Goal: Information Seeking & Learning: Learn about a topic

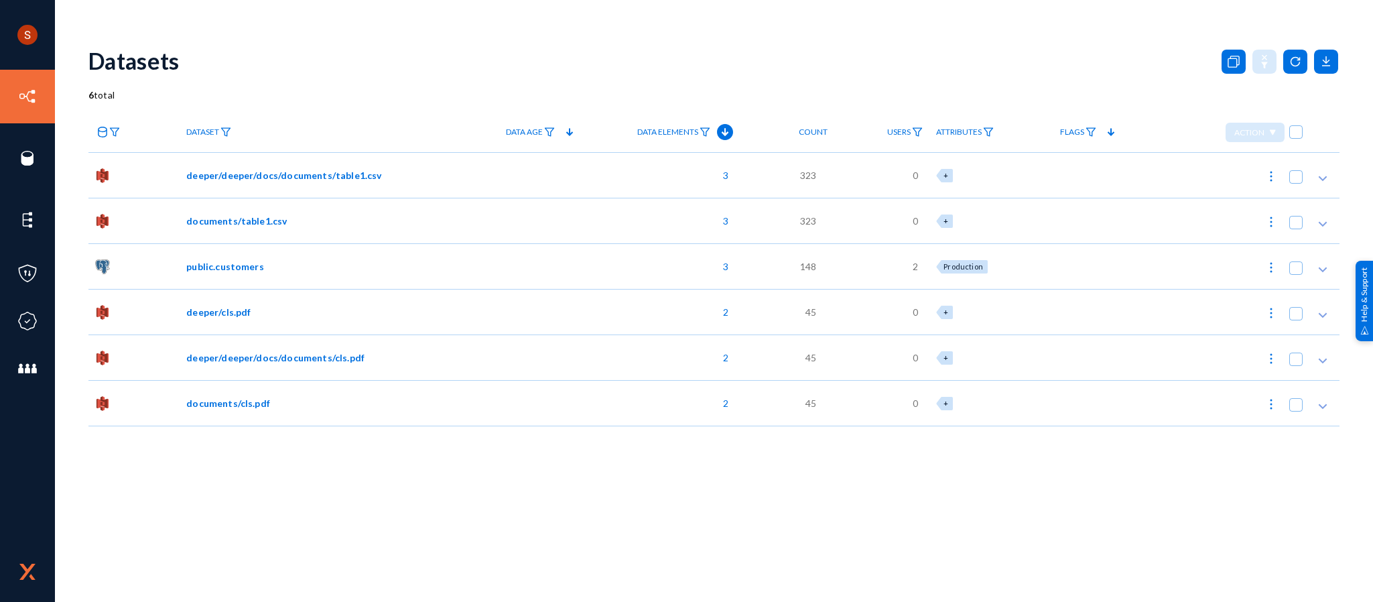
click at [253, 180] on span "deeper/deeper/docs/documents/table1.csv" at bounding box center [283, 175] width 195 height 14
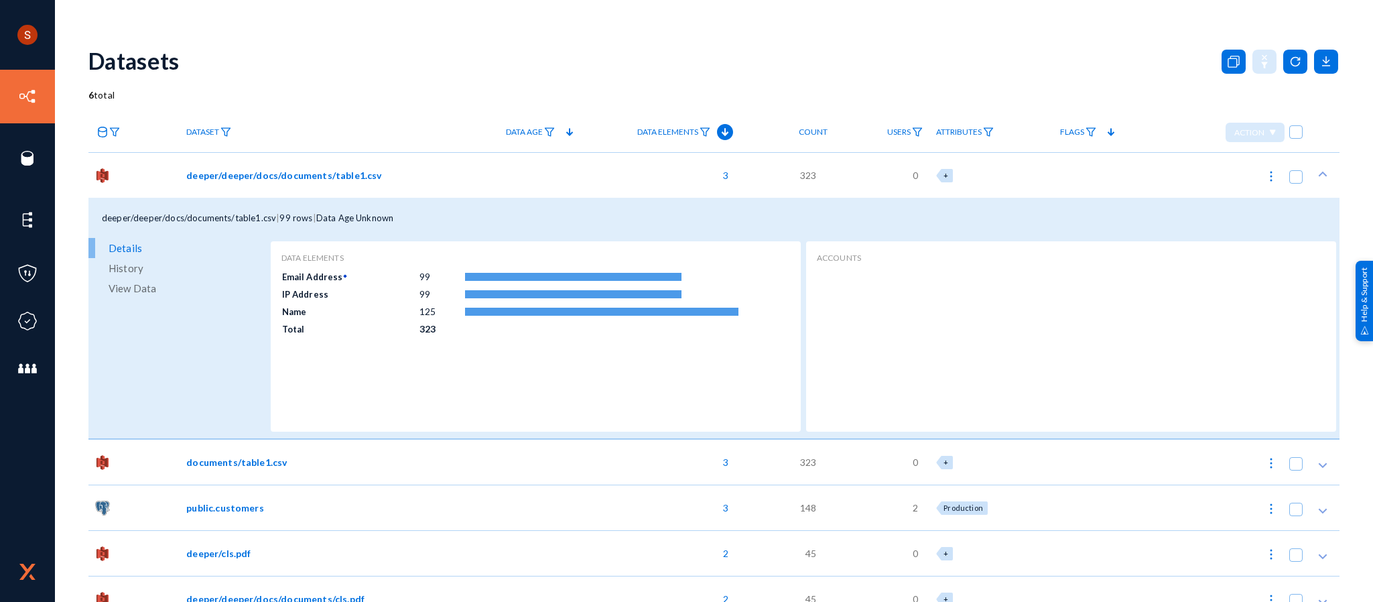
click at [169, 283] on link "View Data" at bounding box center [177, 288] width 179 height 20
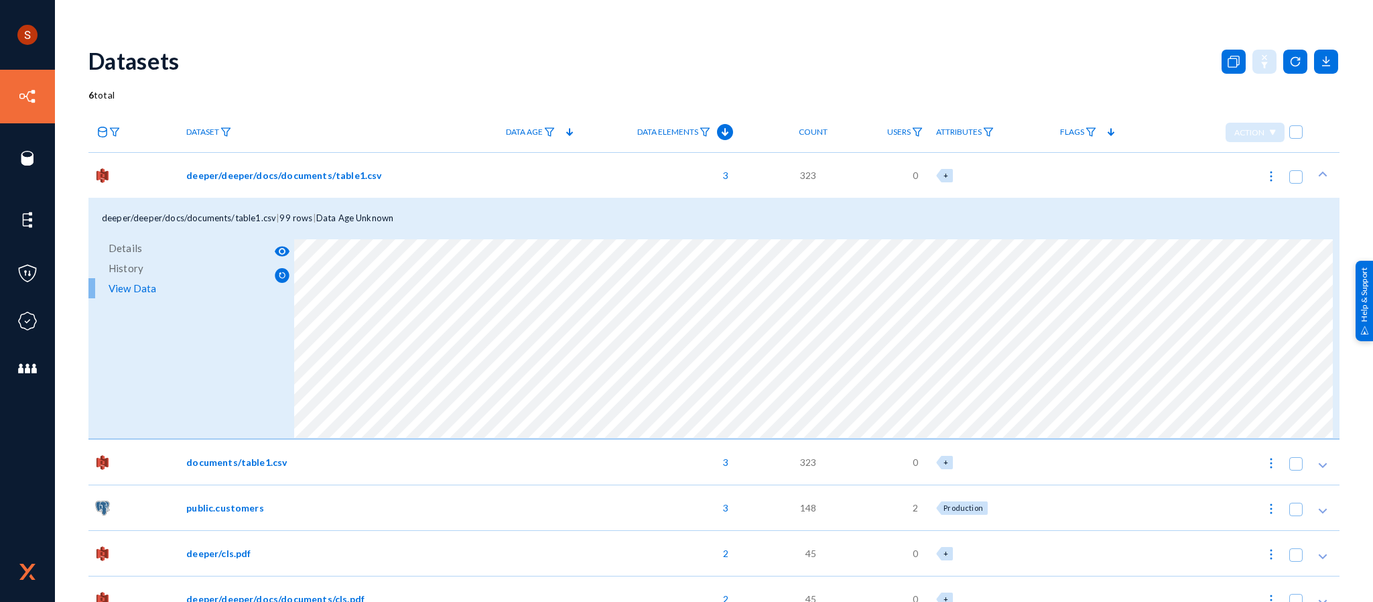
scroll to position [65, 0]
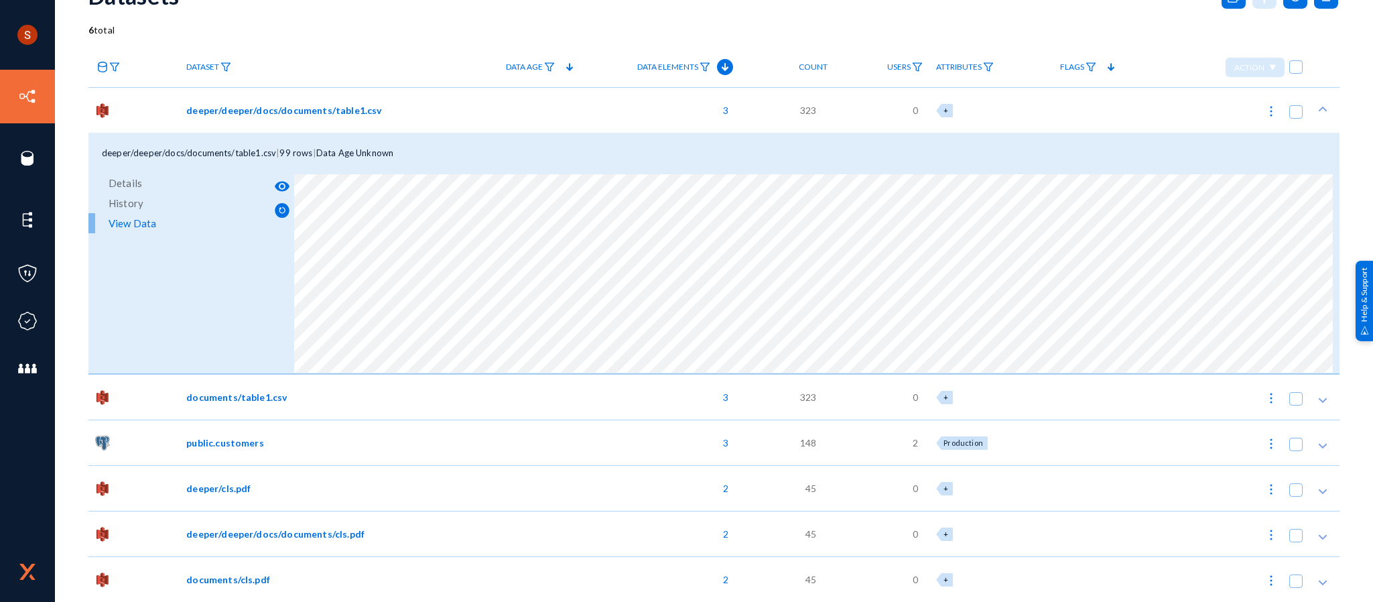
click at [288, 539] on span "deeper/deeper/docs/documents/cls.pdf" at bounding box center [275, 534] width 178 height 14
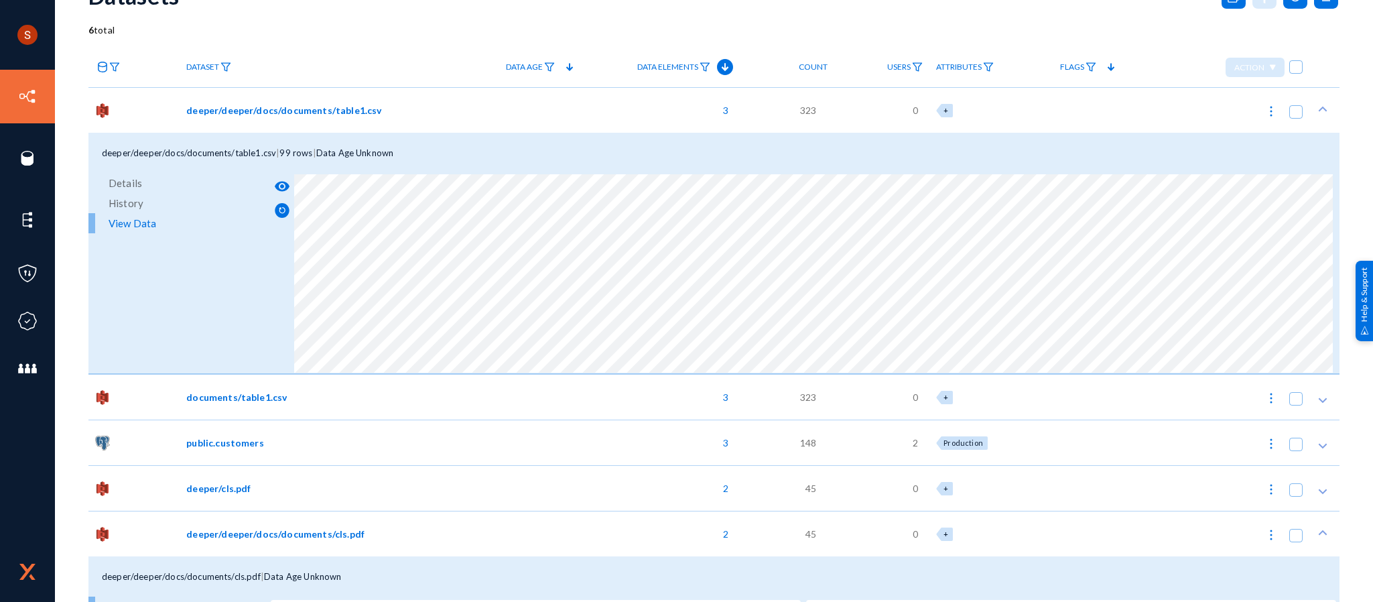
scroll to position [306, 0]
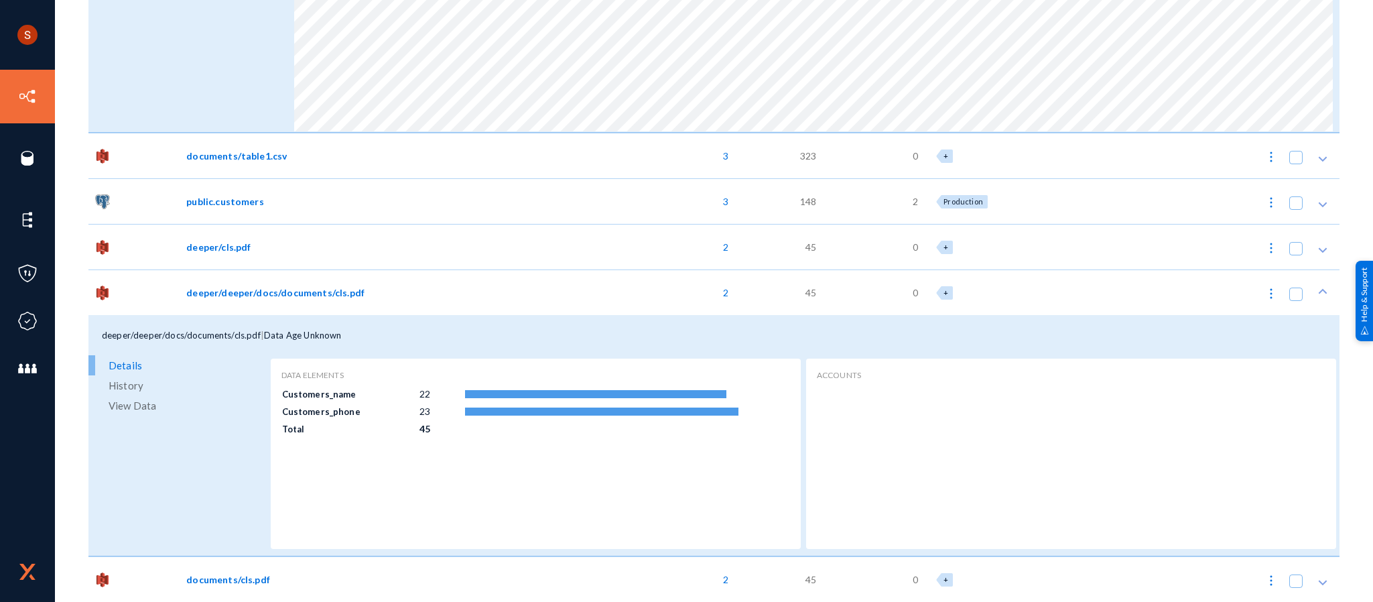
click at [133, 402] on span "View Data" at bounding box center [133, 405] width 48 height 20
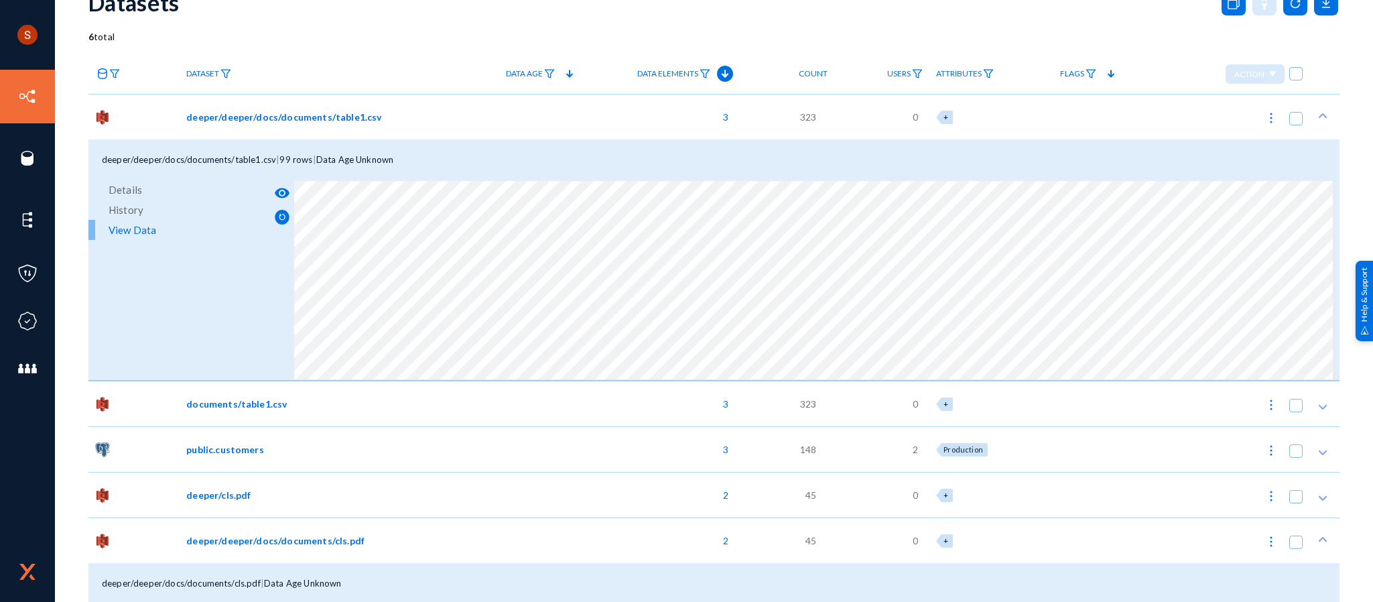
scroll to position [0, 0]
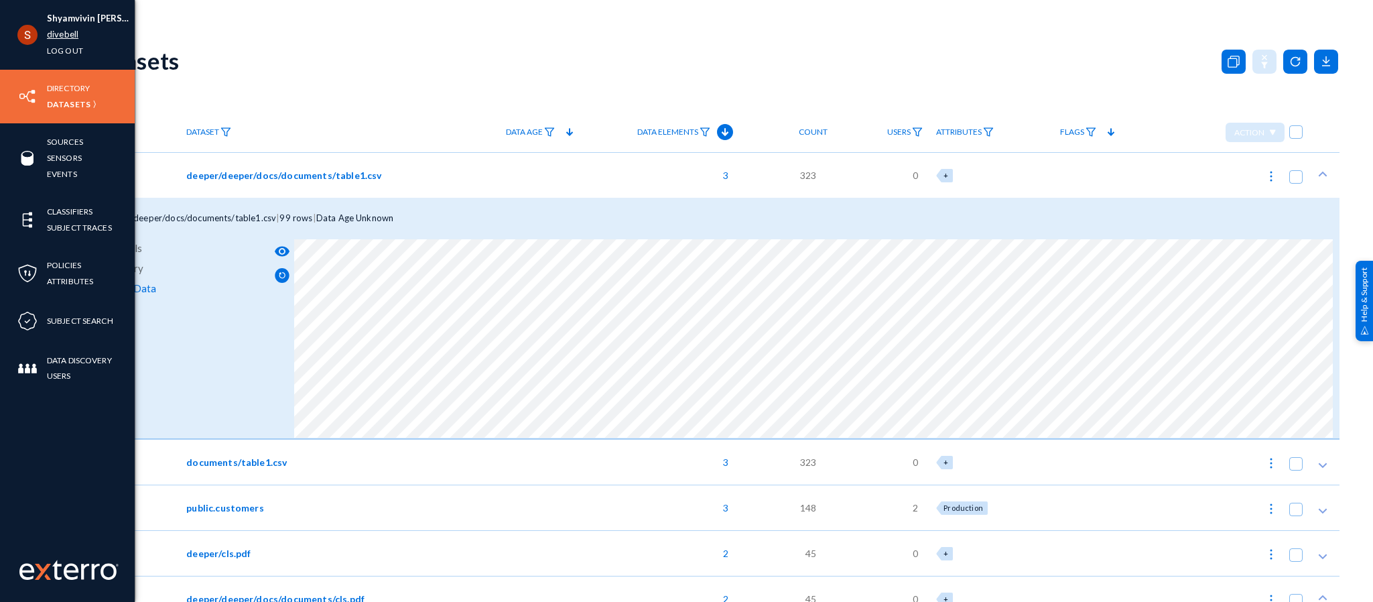
click at [74, 27] on link "divebell" at bounding box center [62, 34] width 31 height 15
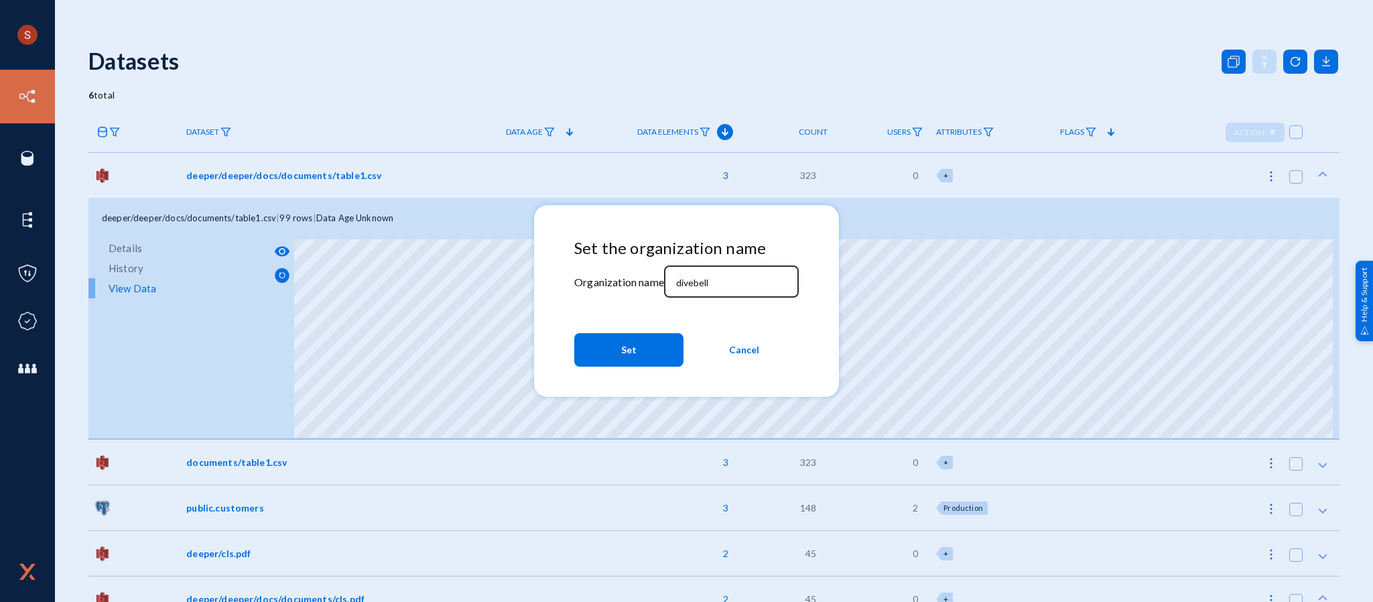
click at [685, 278] on input "divebell" at bounding box center [733, 283] width 115 height 12
type input "tandl"
click at [625, 358] on span "Set" at bounding box center [628, 350] width 15 height 24
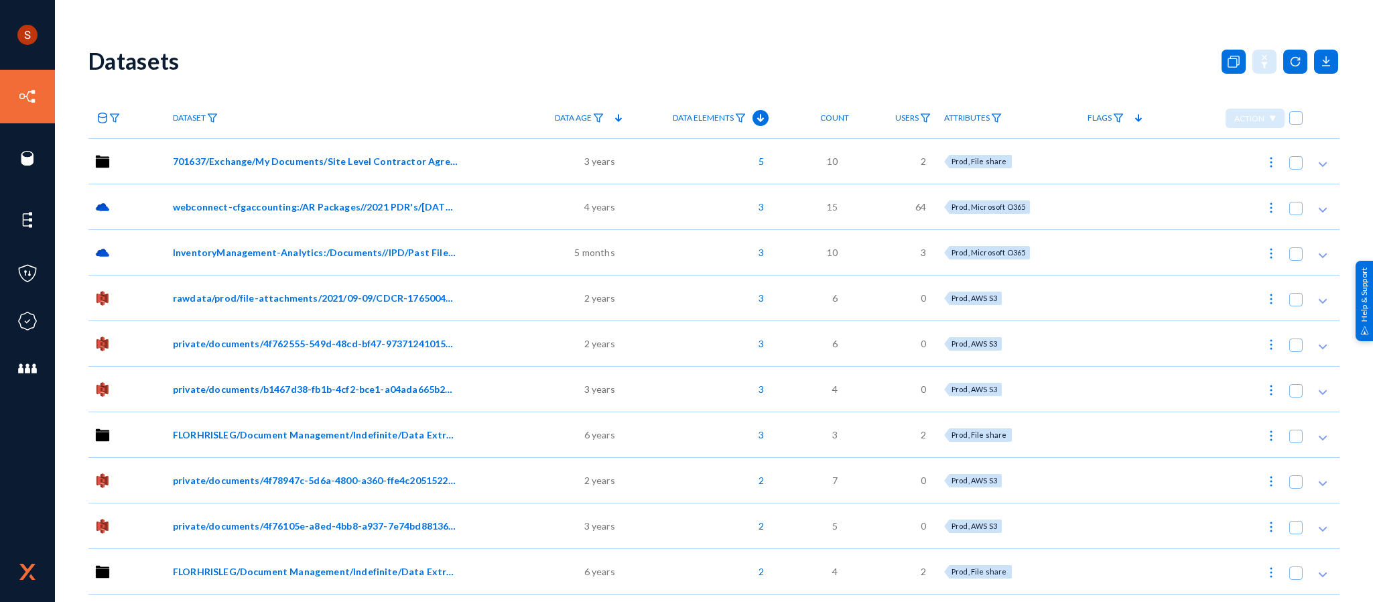
click at [298, 204] on span "webconnect-cfgaccounting:/AR Packages//2021 PDR's/[DATE]/BU 438 KONA HAWAIIAN R…" at bounding box center [315, 207] width 285 height 14
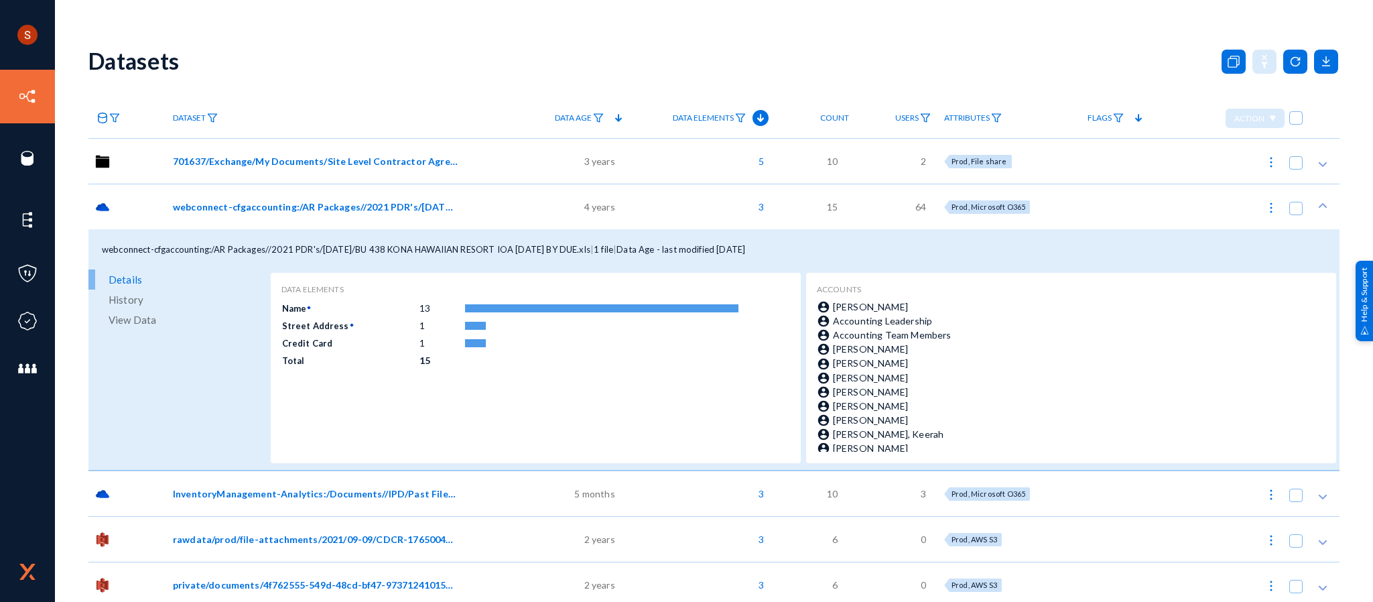
click at [200, 324] on link "View Data" at bounding box center [177, 320] width 179 height 20
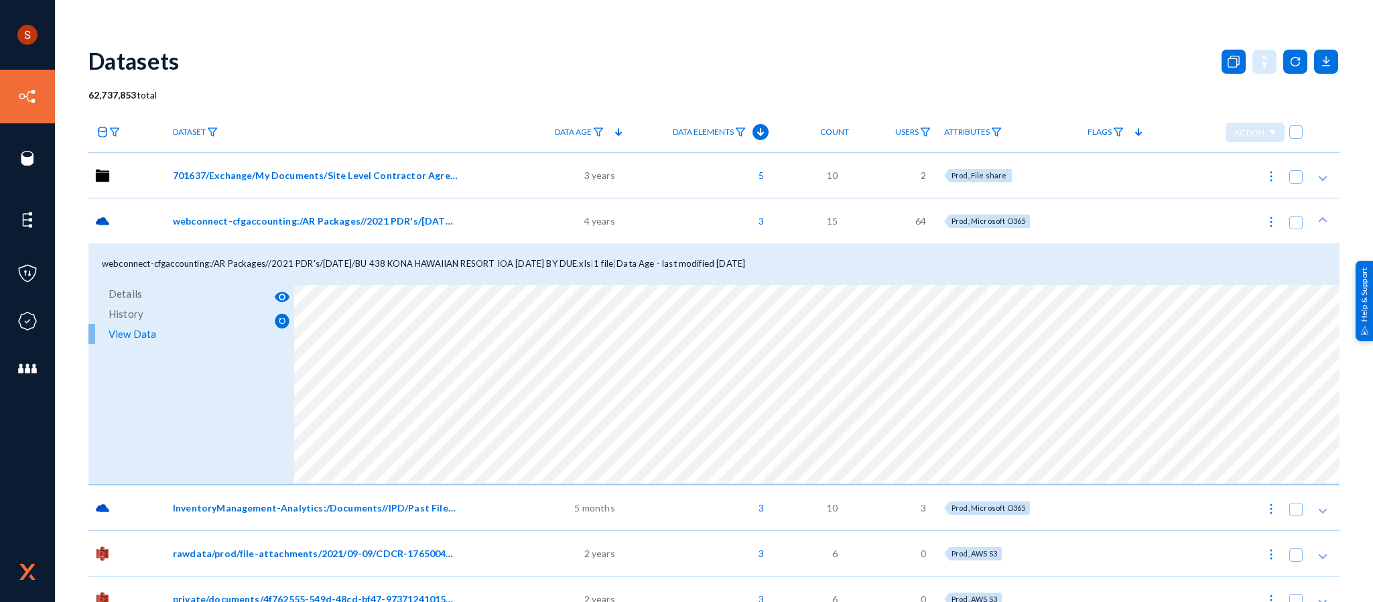
click at [225, 223] on span "webconnect-cfgaccounting:/AR Packages//2021 PDR's/[DATE]/BU 438 KONA HAWAIIAN R…" at bounding box center [315, 221] width 285 height 14
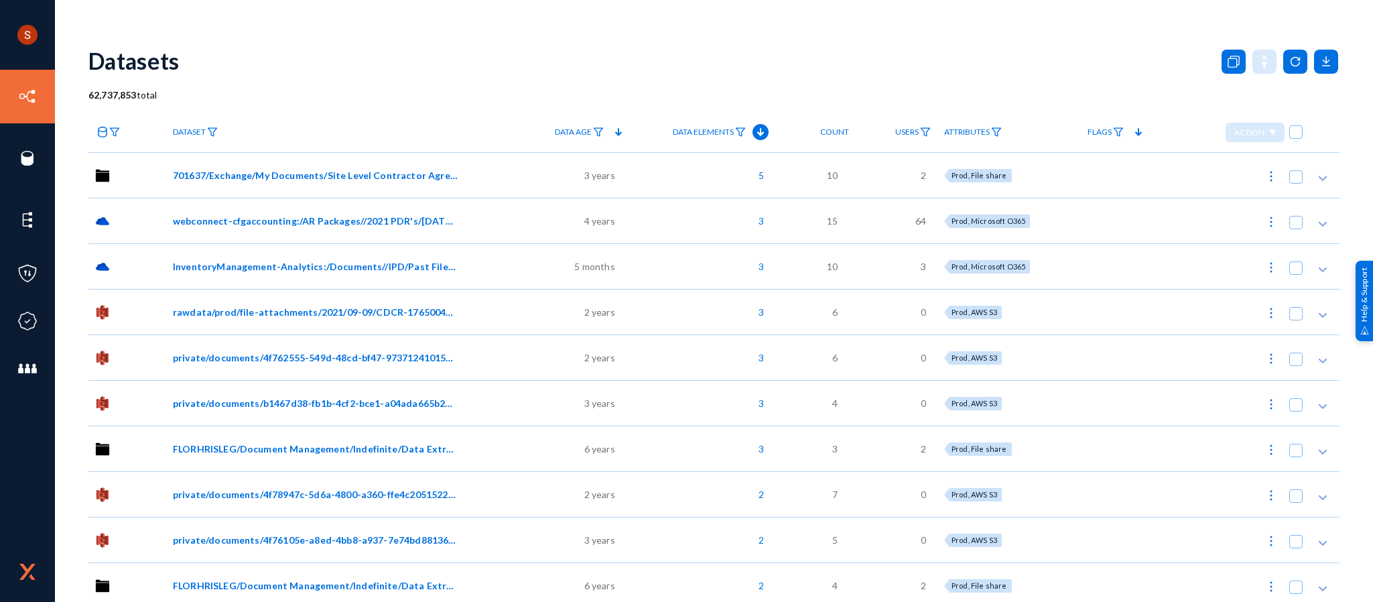
click at [225, 223] on span "webconnect-cfgaccounting:/AR Packages//2021 PDR's/[DATE]/BU 438 KONA HAWAIIAN R…" at bounding box center [315, 221] width 285 height 14
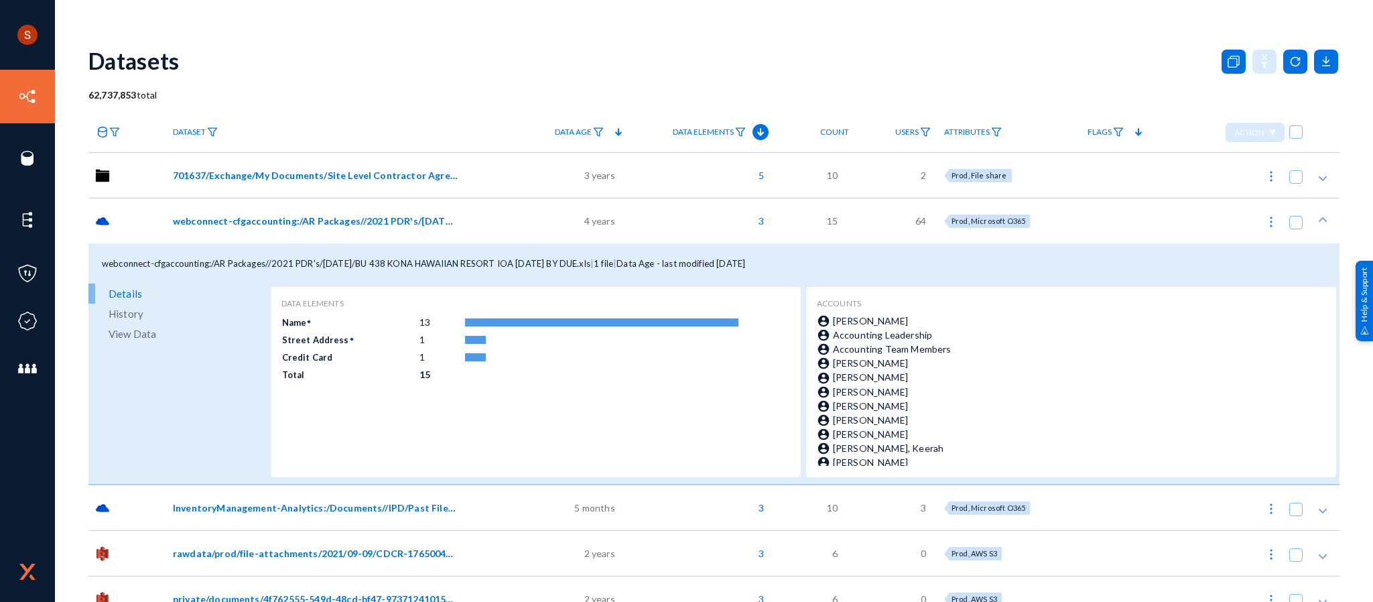
click at [143, 324] on span "View Data" at bounding box center [133, 334] width 48 height 20
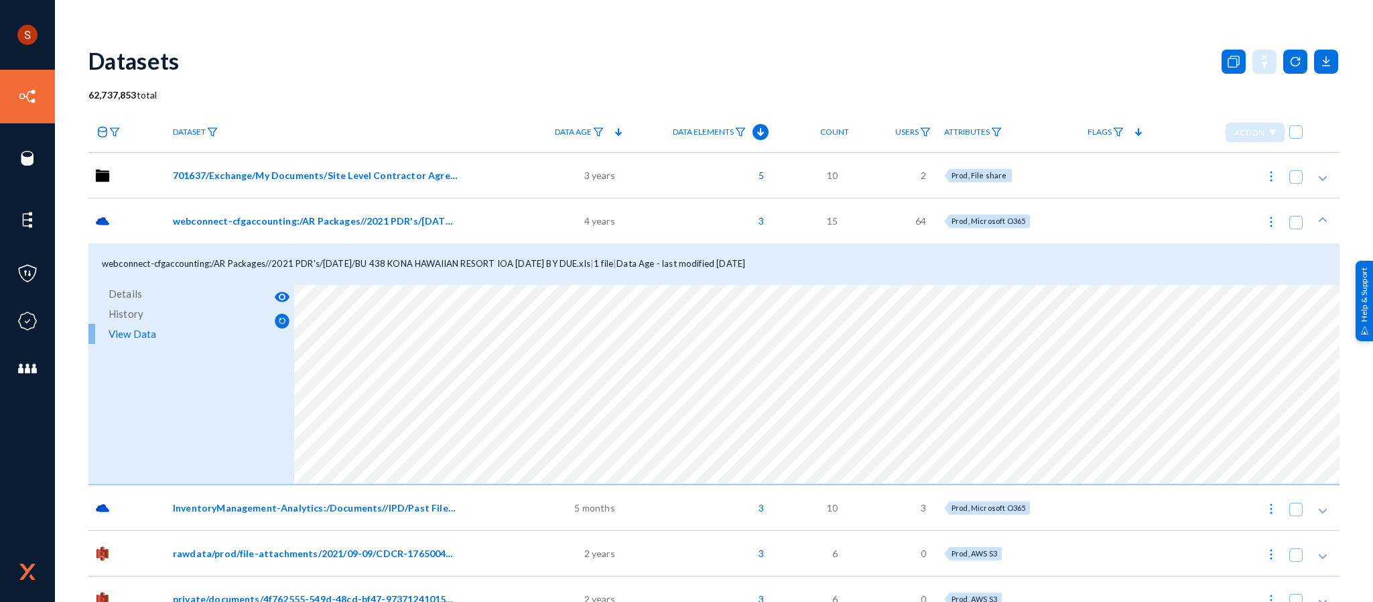
click at [295, 224] on span "webconnect-cfgaccounting:/AR Packages//2021 PDR's/[DATE]/BU 438 KONA HAWAIIAN R…" at bounding box center [315, 221] width 285 height 14
